Goal: Information Seeking & Learning: Learn about a topic

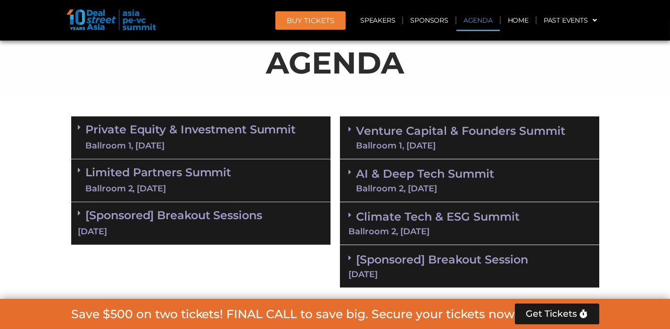
scroll to position [613, 0]
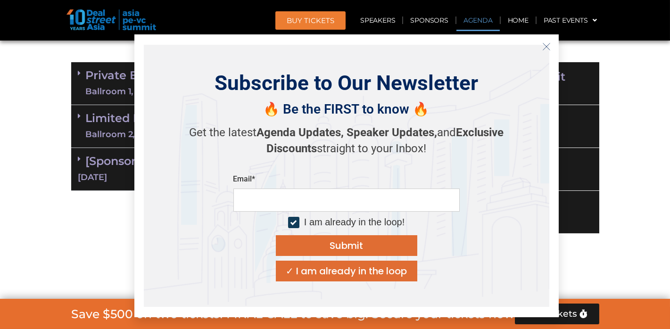
click at [544, 49] on icon "Close" at bounding box center [547, 46] width 8 height 8
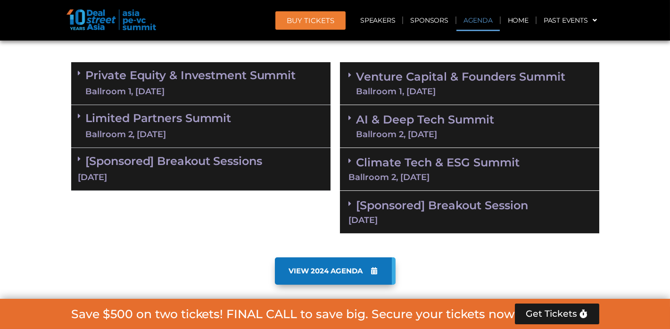
click at [78, 73] on icon at bounding box center [79, 73] width 3 height 8
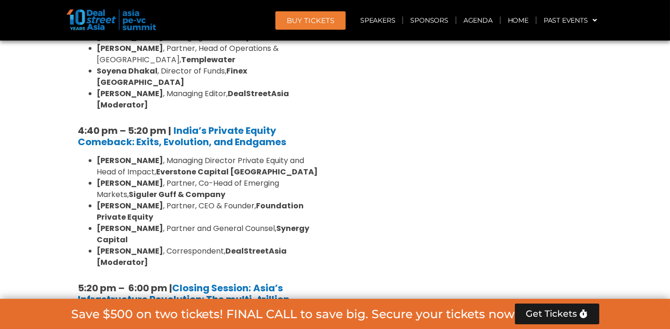
scroll to position [1839, 0]
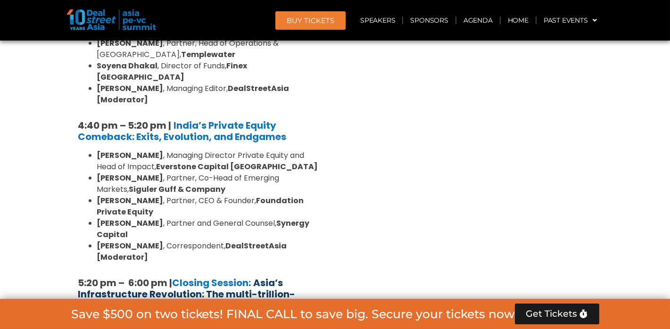
click at [228, 276] on strong "Asia’s Infrastructure Revolution: The multi-trillion-dollar opportunity?" at bounding box center [186, 294] width 217 height 36
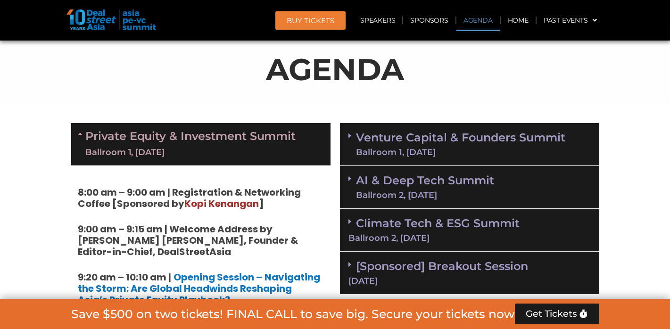
scroll to position [566, 0]
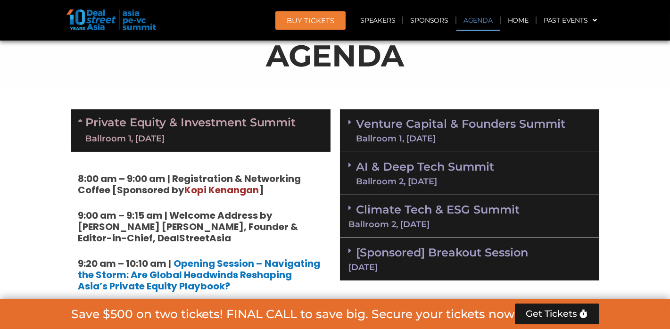
click at [80, 117] on icon at bounding box center [82, 121] width 8 height 8
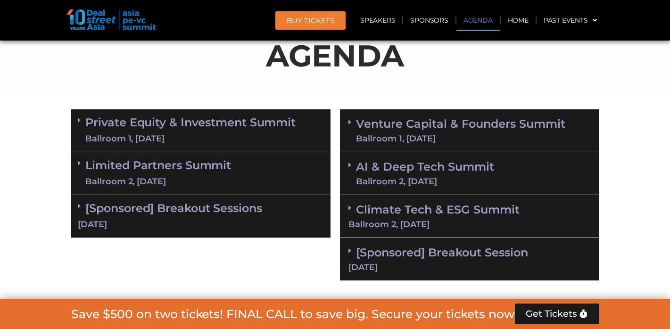
click at [79, 162] on icon at bounding box center [79, 163] width 3 height 8
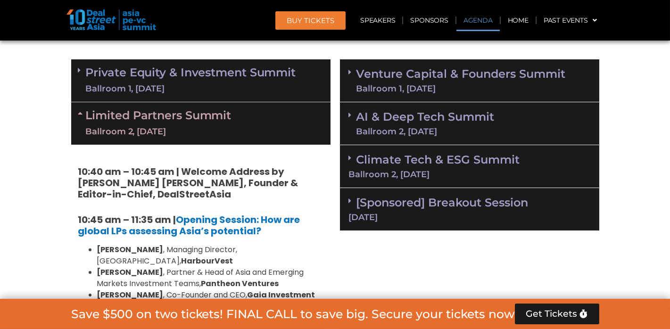
scroll to position [613, 0]
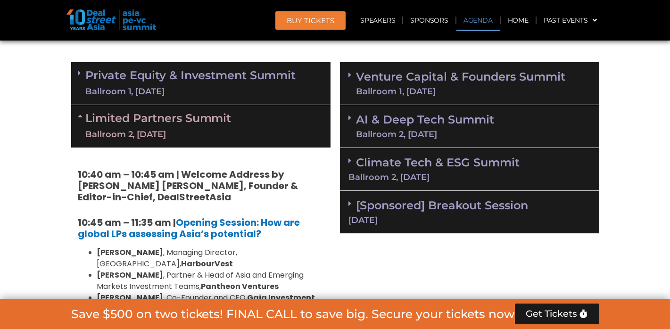
click at [77, 116] on div "Limited Partners [GEOGRAPHIC_DATA] 2, [DATE]" at bounding box center [200, 126] width 259 height 42
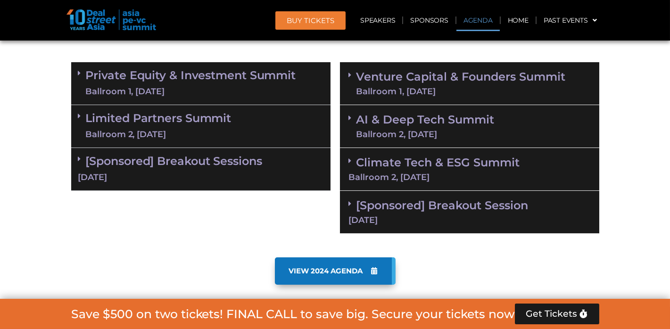
click at [80, 159] on icon at bounding box center [79, 159] width 3 height 8
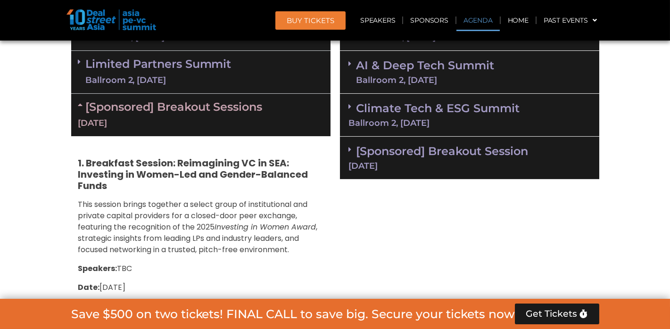
scroll to position [660, 0]
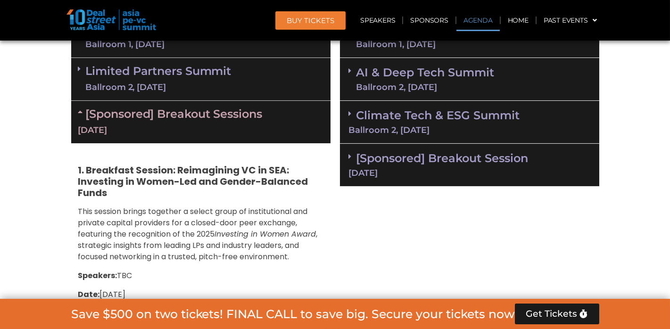
click at [81, 113] on icon at bounding box center [82, 112] width 8 height 8
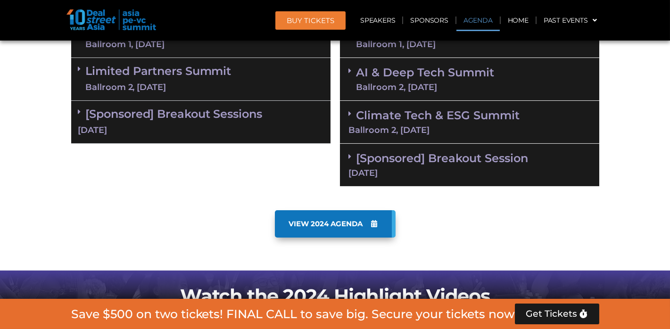
click at [79, 69] on icon at bounding box center [79, 69] width 3 height 8
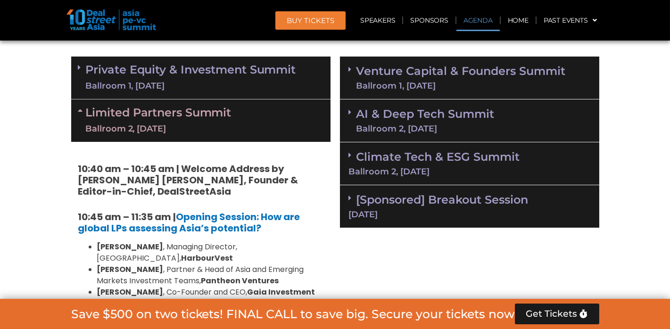
scroll to position [471, 0]
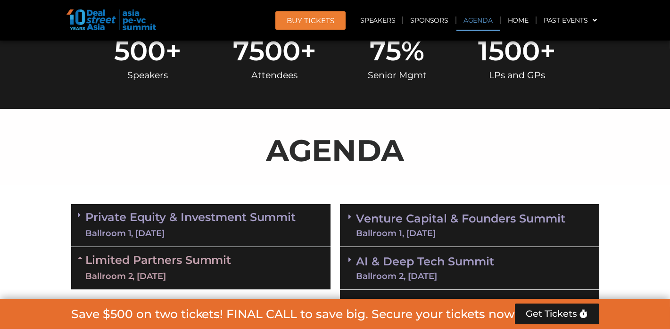
click at [351, 215] on icon at bounding box center [350, 217] width 3 height 8
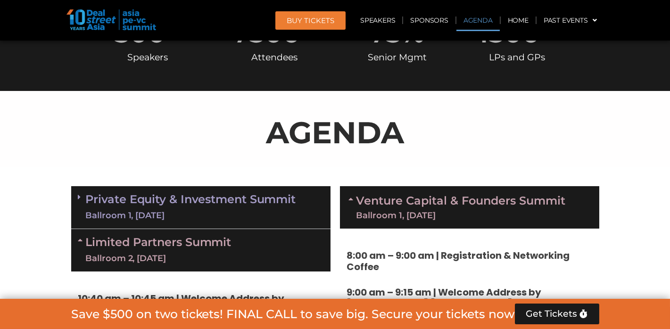
scroll to position [613, 0]
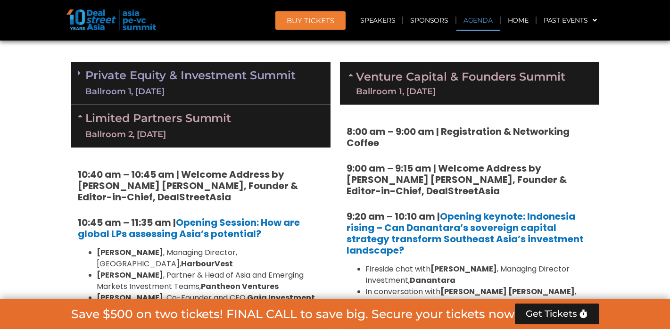
click at [346, 73] on div "Venture Capital & Founders​ Summit Ballroom 1, [DATE]" at bounding box center [469, 83] width 259 height 42
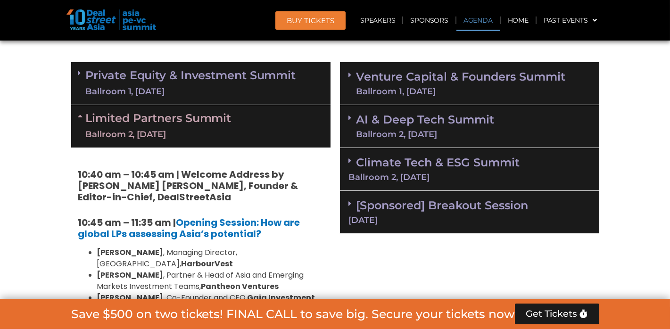
click at [351, 160] on icon at bounding box center [350, 161] width 3 height 8
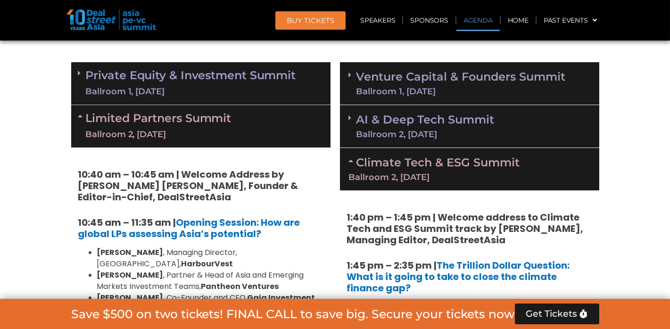
click at [351, 160] on icon at bounding box center [353, 161] width 8 height 8
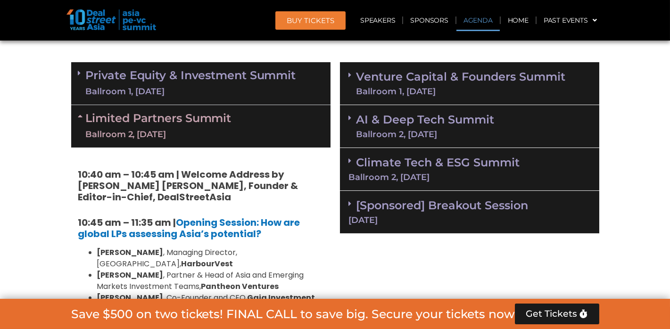
click at [351, 118] on span at bounding box center [353, 118] width 8 height 8
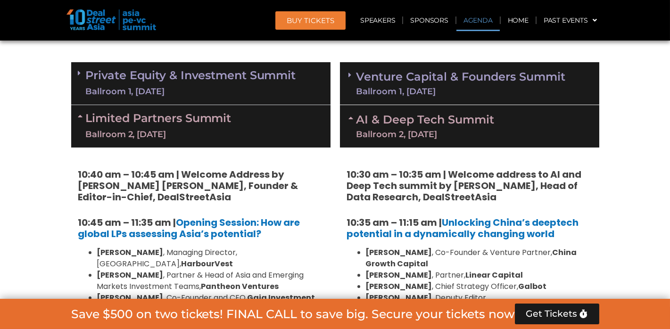
click at [351, 117] on icon at bounding box center [353, 118] width 8 height 8
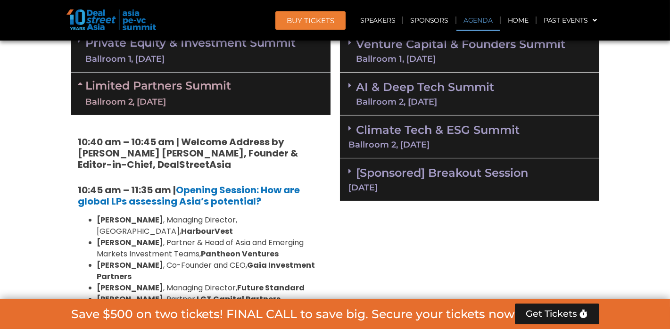
scroll to position [708, 0]
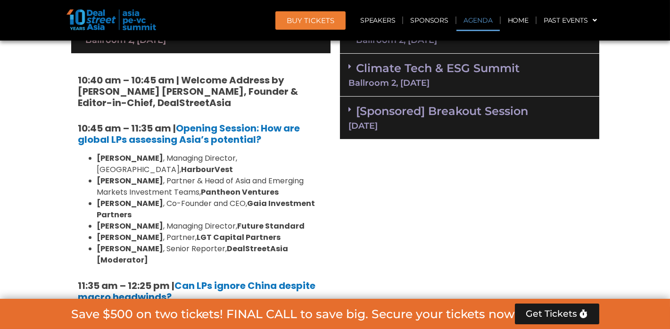
click at [349, 107] on icon at bounding box center [350, 110] width 3 height 8
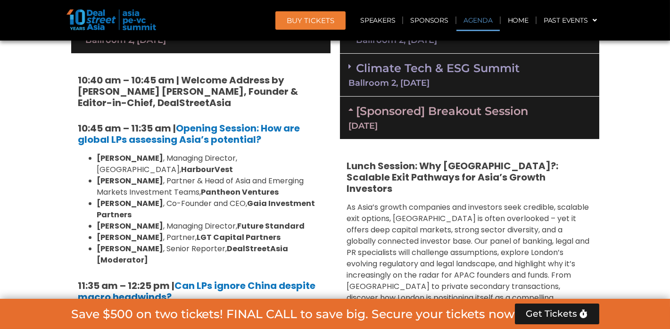
click at [349, 107] on icon at bounding box center [353, 110] width 8 height 8
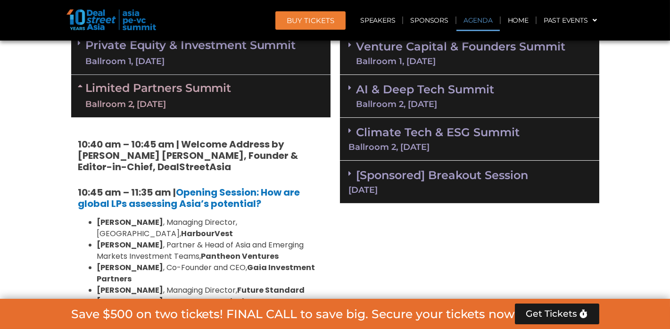
scroll to position [566, 0]
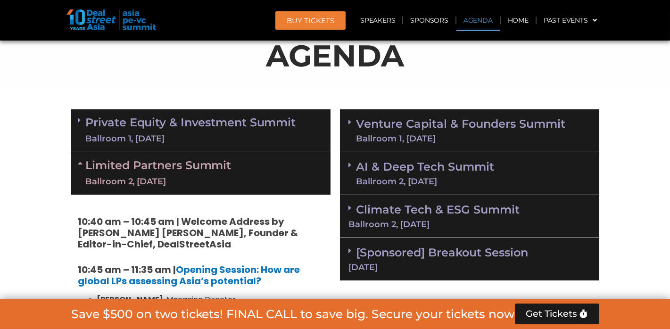
click at [350, 123] on icon at bounding box center [350, 122] width 3 height 8
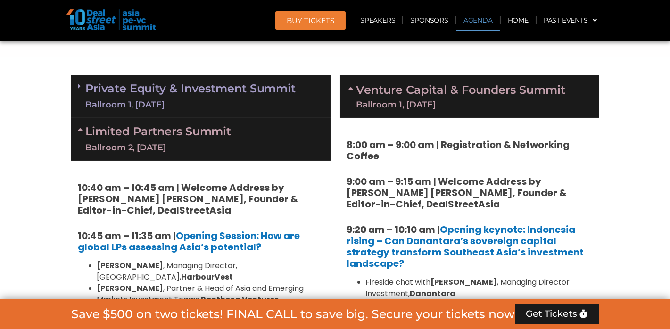
scroll to position [613, 0]
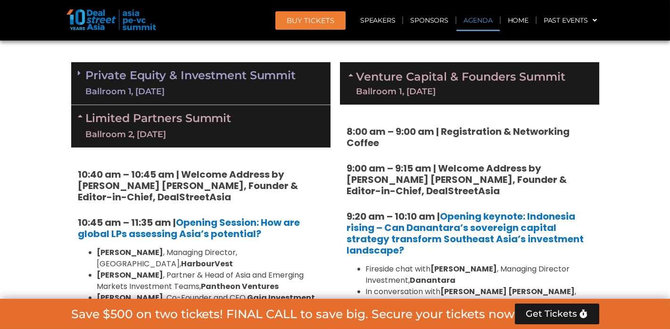
click at [78, 114] on icon at bounding box center [82, 116] width 8 height 8
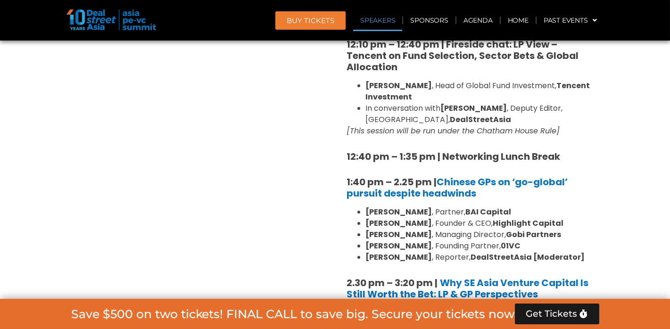
scroll to position [1179, 0]
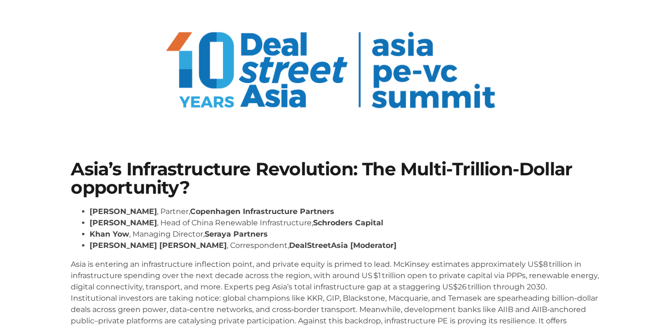
scroll to position [142, 0]
